Goal: Task Accomplishment & Management: Manage account settings

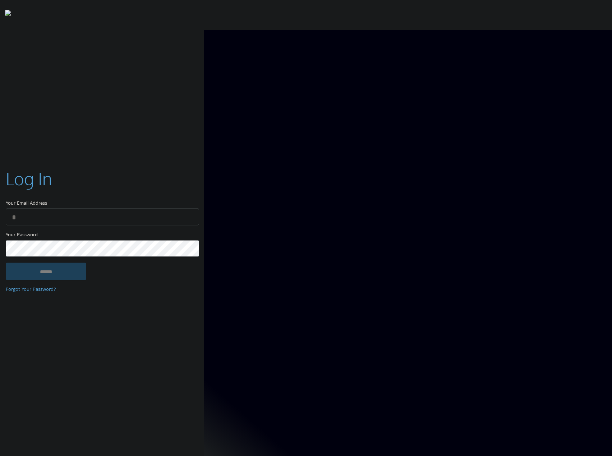
type input "**********"
click at [60, 275] on input "******" at bounding box center [46, 271] width 80 height 17
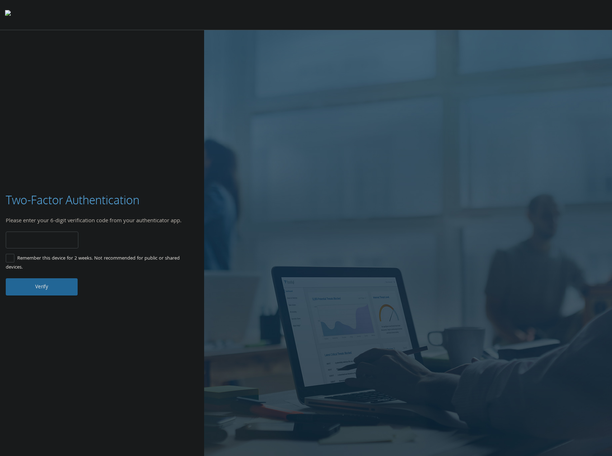
click at [55, 245] on input "number" at bounding box center [42, 240] width 73 height 17
type input "******"
